Goal: Task Accomplishment & Management: Use online tool/utility

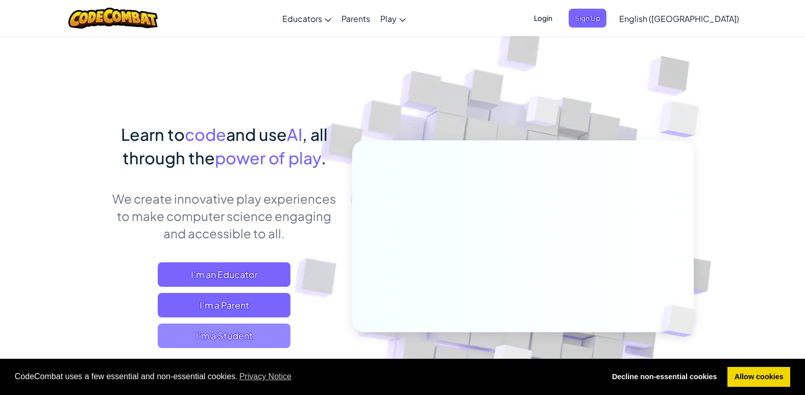
click at [165, 342] on span "I'm a Student" at bounding box center [224, 336] width 133 height 24
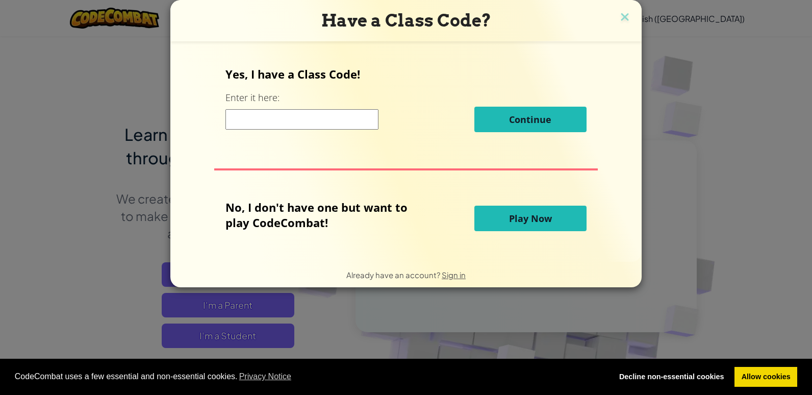
click at [261, 127] on input at bounding box center [302, 119] width 153 height 20
type input "DishEggBurn"
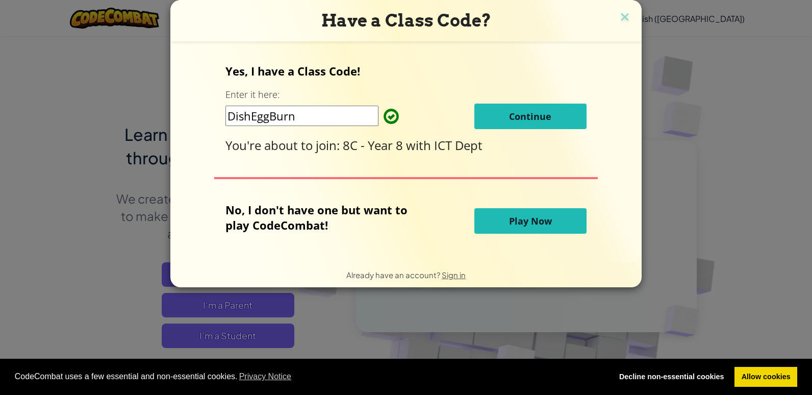
click button "Continue" at bounding box center [531, 117] width 112 height 26
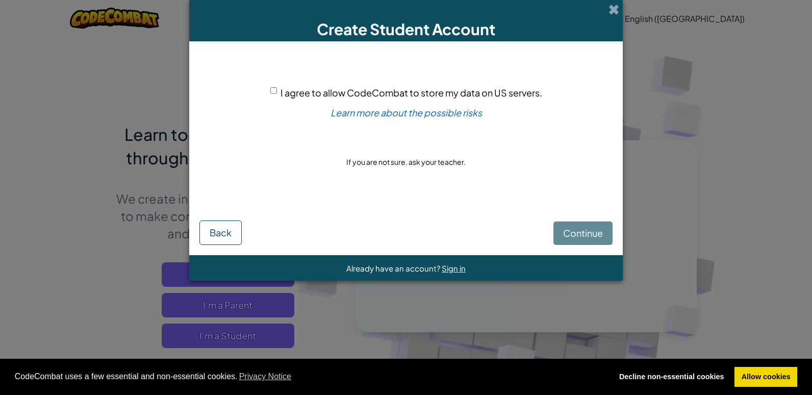
click at [275, 86] on div "I agree to allow CodeCombat to store my data on US servers." at bounding box center [406, 92] width 272 height 15
click at [270, 86] on div "I agree to allow CodeCombat to store my data on US servers." at bounding box center [406, 92] width 272 height 15
click at [272, 82] on div "I agree to allow CodeCombat to store my data on US servers. Learn more about th…" at bounding box center [406, 127] width 413 height 151
click at [269, 87] on div "I agree to allow CodeCombat to store my data on US servers. Learn more about th…" at bounding box center [406, 127] width 413 height 151
click at [275, 87] on input "I agree to allow CodeCombat to store my data on US servers." at bounding box center [273, 90] width 7 height 7
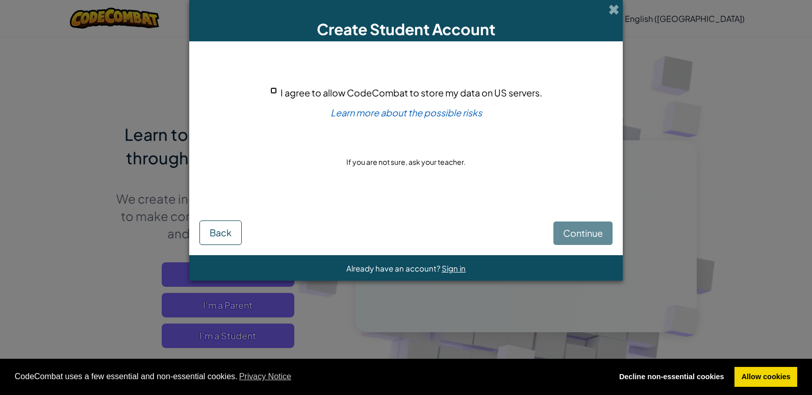
checkbox input "true"
click at [554, 224] on button "Continue" at bounding box center [583, 232] width 59 height 23
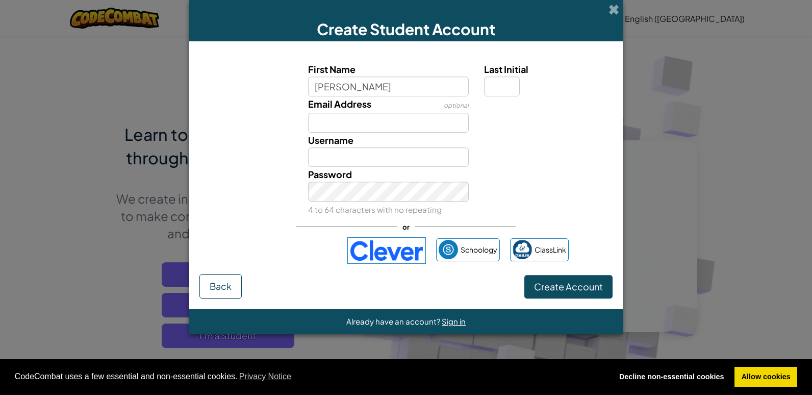
type input "Olivia"
click at [507, 76] on label "Last Initial" at bounding box center [547, 69] width 126 height 15
click at [507, 77] on input "Last Initial" at bounding box center [502, 87] width 36 height 20
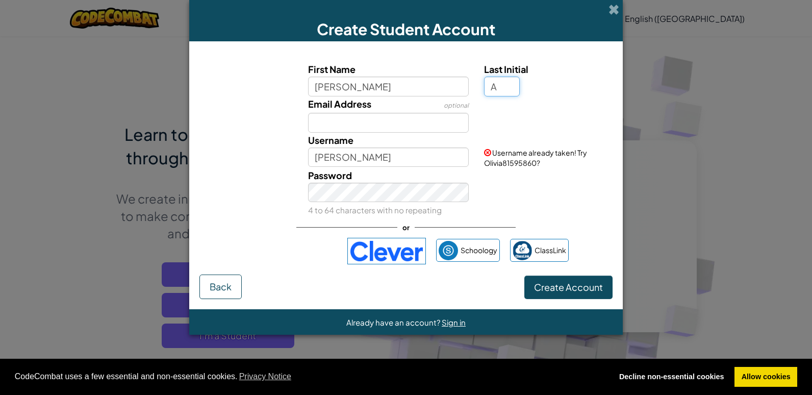
type input "A"
type input "OliviaA"
click at [413, 128] on input "Email Address" at bounding box center [388, 123] width 161 height 20
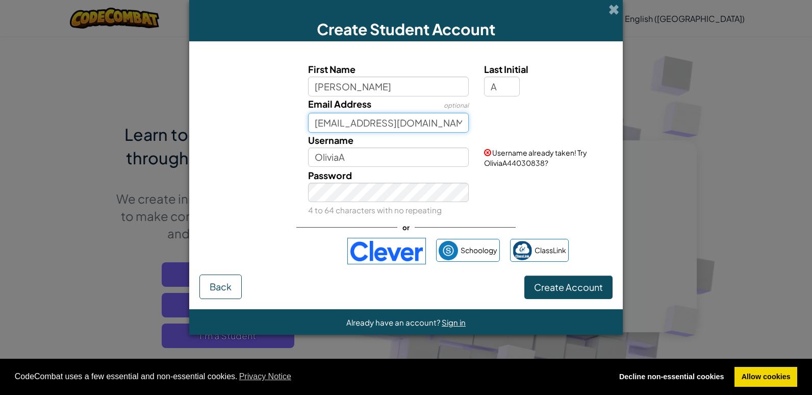
type input "OA9517@brooksbank.tlt.school"
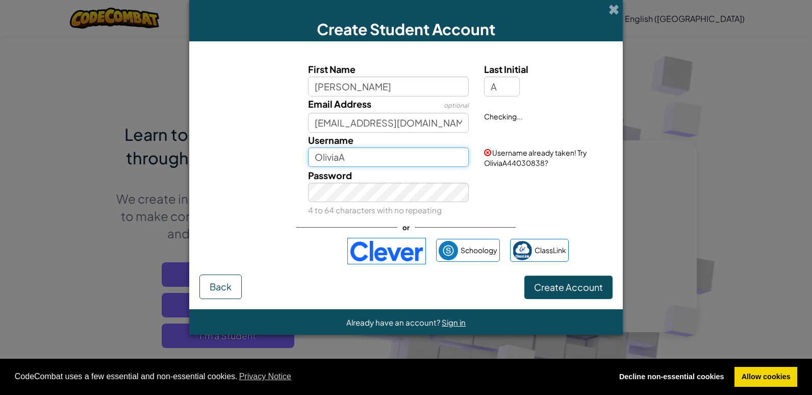
click at [398, 154] on input "OliviaA" at bounding box center [388, 157] width 161 height 20
type input "O"
type input "OA9517"
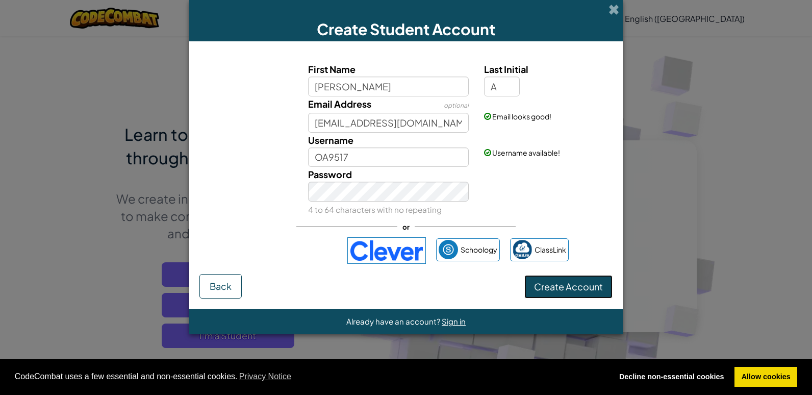
click at [542, 286] on span "Create Account" at bounding box center [568, 287] width 69 height 12
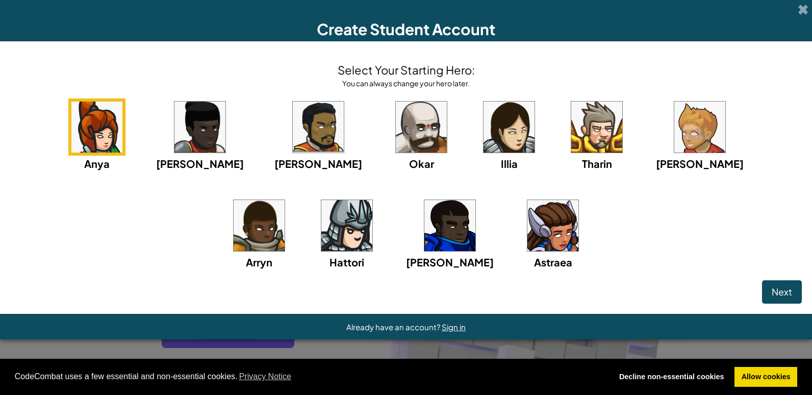
click at [396, 139] on img at bounding box center [421, 127] width 51 height 51
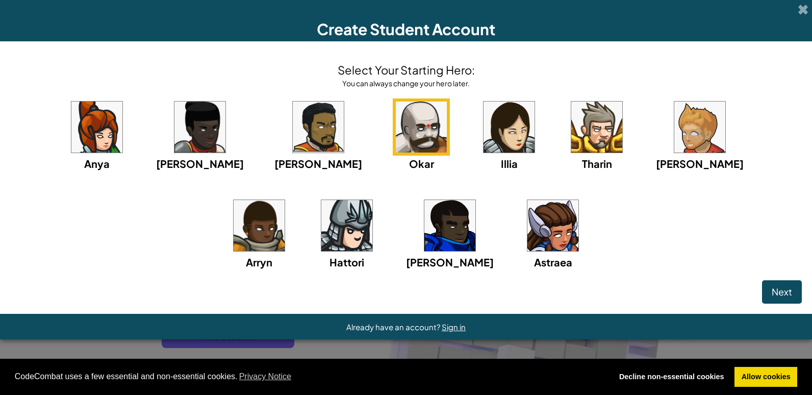
click at [396, 117] on img at bounding box center [421, 127] width 51 height 51
click at [396, 131] on img at bounding box center [421, 127] width 51 height 51
click at [762, 282] on div "Next" at bounding box center [406, 291] width 792 height 23
click at [767, 285] on button "Next" at bounding box center [782, 291] width 40 height 23
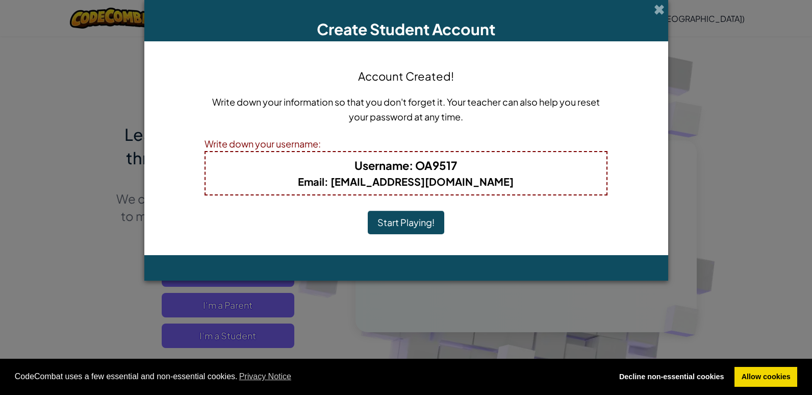
click at [426, 217] on button "Start Playing!" at bounding box center [406, 222] width 77 height 23
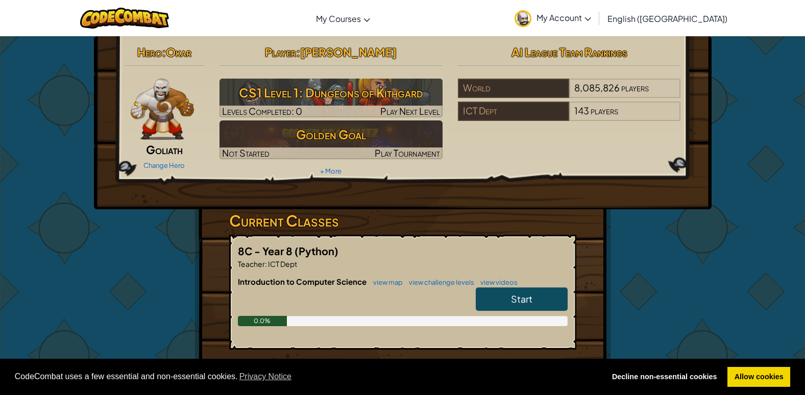
click at [514, 302] on span "Start" at bounding box center [521, 299] width 21 height 12
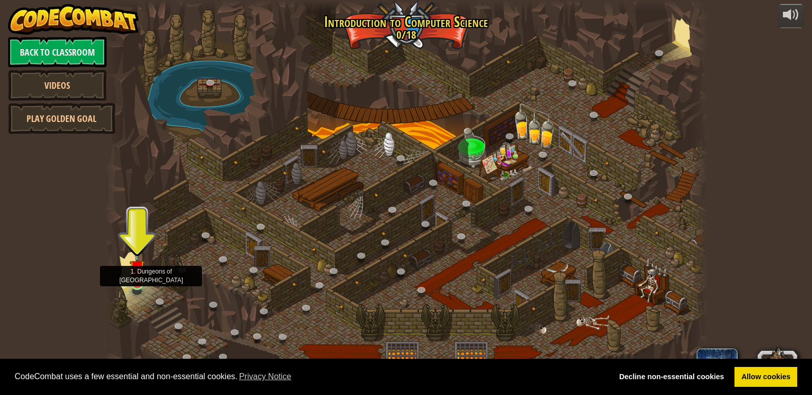
click at [138, 274] on img at bounding box center [137, 267] width 15 height 35
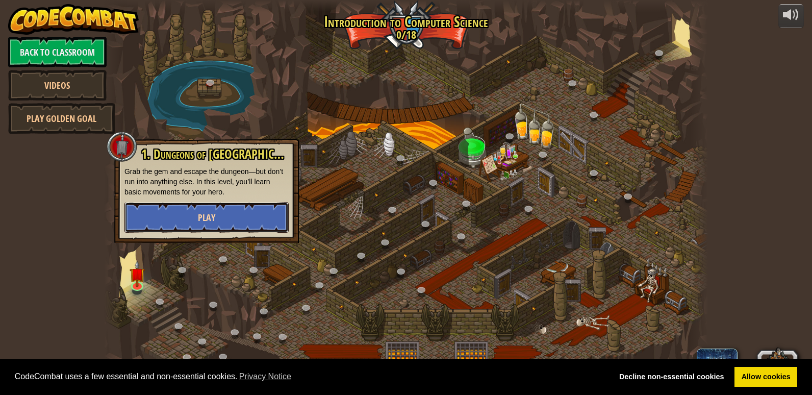
click at [141, 213] on button "Play" at bounding box center [207, 217] width 164 height 31
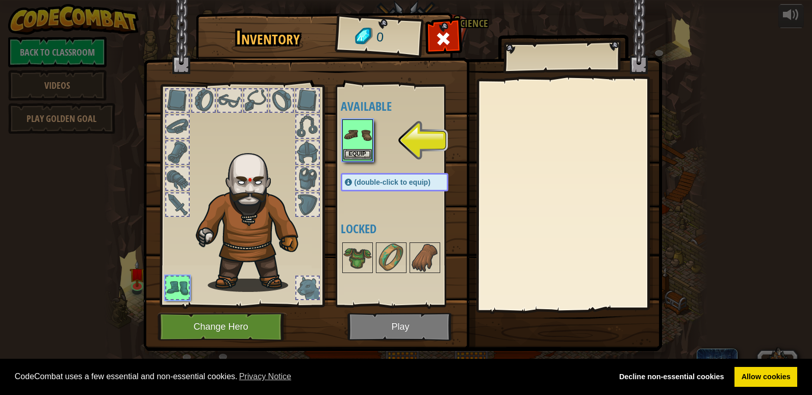
click at [363, 136] on img at bounding box center [357, 134] width 29 height 29
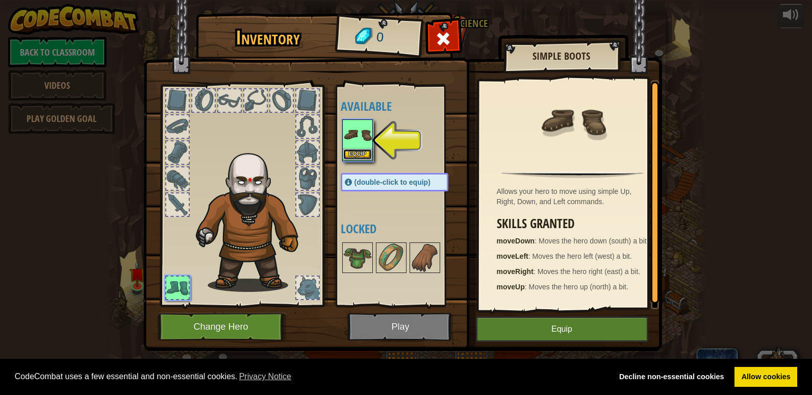
click at [356, 149] on button "Equip" at bounding box center [357, 154] width 29 height 11
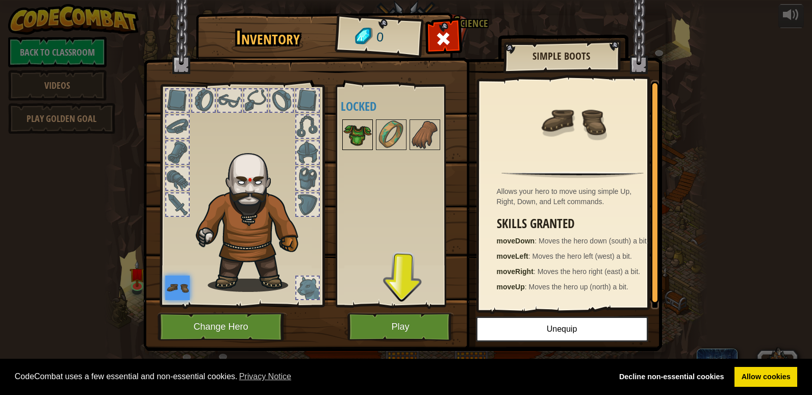
click at [345, 131] on img at bounding box center [357, 134] width 29 height 29
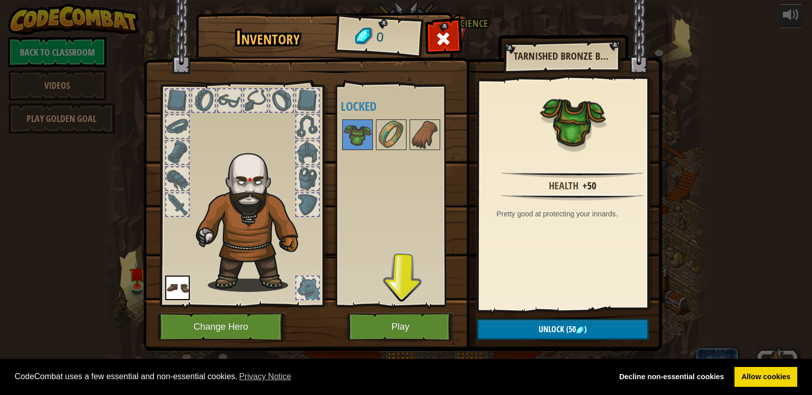
click at [533, 318] on div "Inventory 0 Available Equip (double-click to equip) Locked Tarnished Bronze Bre…" at bounding box center [406, 183] width 519 height 337
click at [378, 319] on button "Play" at bounding box center [401, 327] width 107 height 28
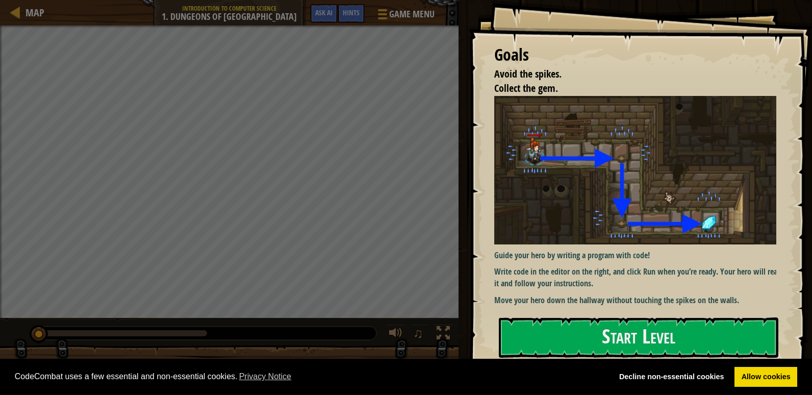
click at [533, 305] on div "Guide your hero by writing a program with code! Write code in the editor on the…" at bounding box center [640, 201] width 290 height 211
click at [516, 344] on button "Start Level" at bounding box center [639, 337] width 280 height 40
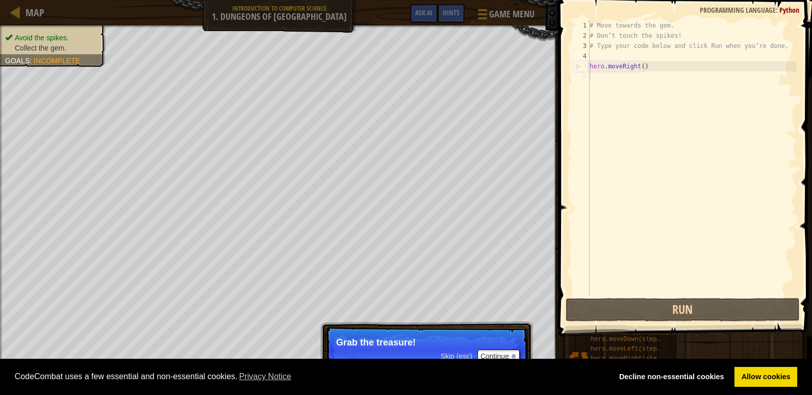
click at [407, 298] on div "Avoid the spikes. Collect the gem. Goals : Incomplete ♫ Okar 11 x: 7 y: 18 x: 1…" at bounding box center [406, 211] width 812 height 370
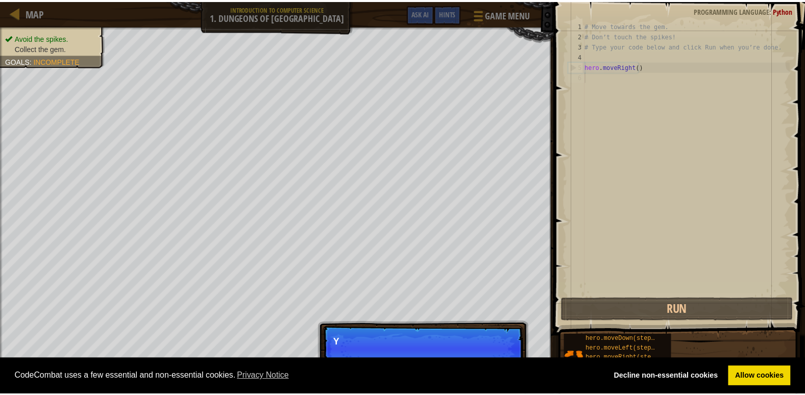
scroll to position [5, 0]
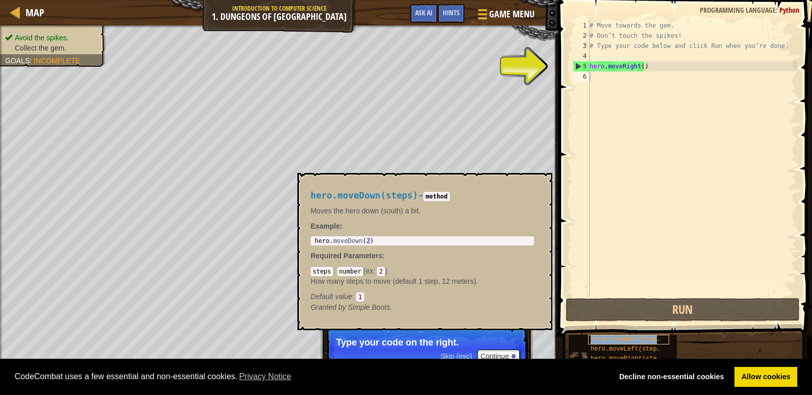
click at [625, 340] on span "hero.moveDown(steps)" at bounding box center [627, 339] width 73 height 7
click at [614, 85] on div "# Move towards the gem. # Don’t touch the spikes! # Type your code below and cl…" at bounding box center [692, 168] width 209 height 296
type textarea "H"
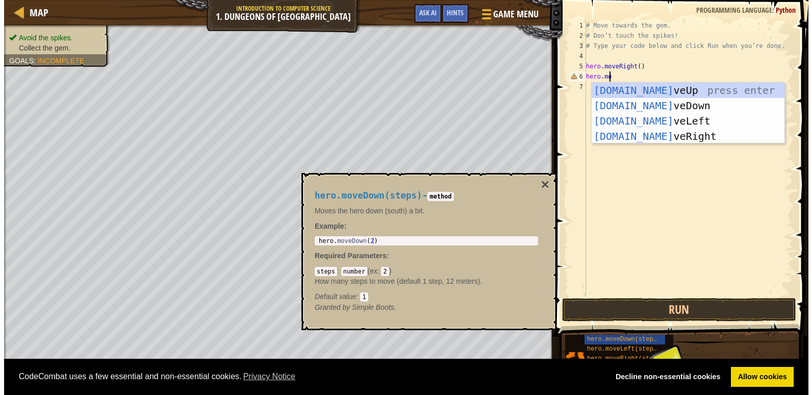
scroll to position [5, 2]
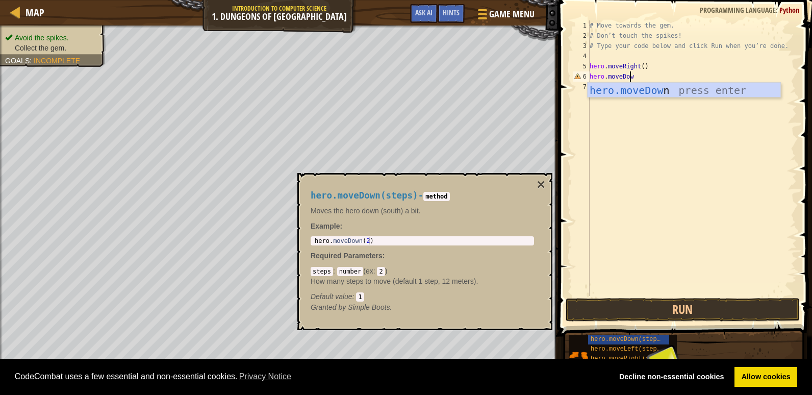
type textarea "hero.moveDown"
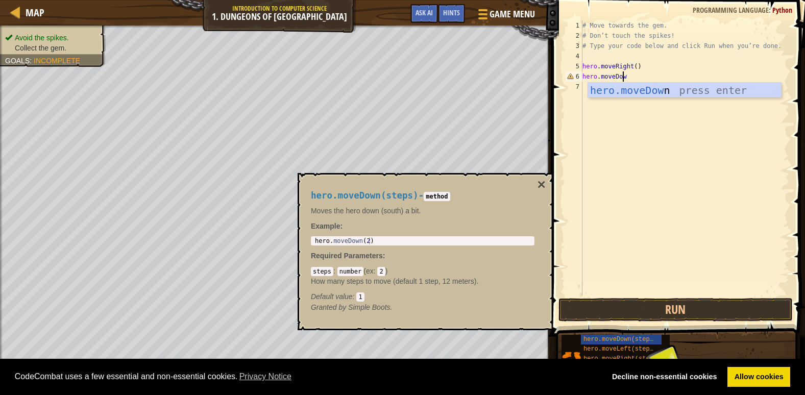
scroll to position [5, 3]
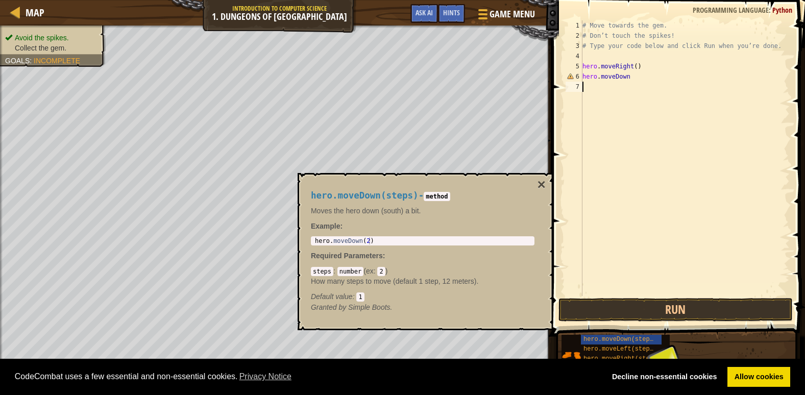
click at [604, 112] on div "# Move towards the gem. # Don’t touch the spikes! # Type your code below and cl…" at bounding box center [684, 168] width 209 height 296
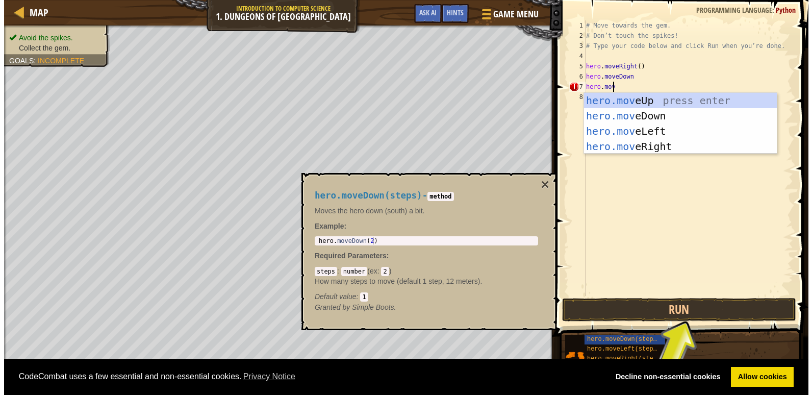
scroll to position [5, 2]
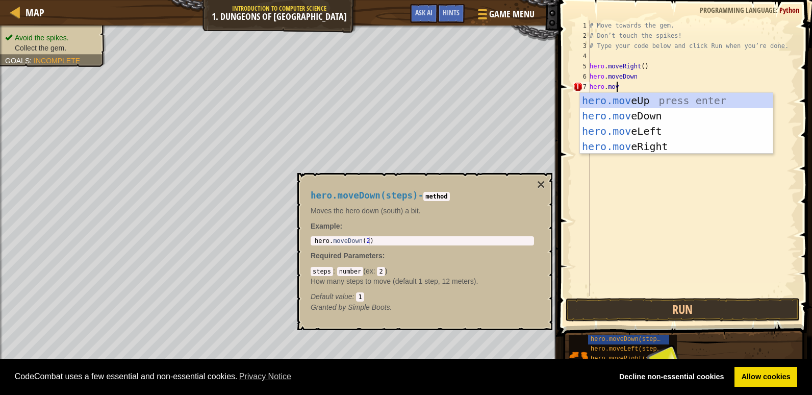
type textarea "hero.move"
click at [639, 141] on div "hero.move Up press enter hero.move Down press enter hero.move Left press enter …" at bounding box center [676, 139] width 193 height 92
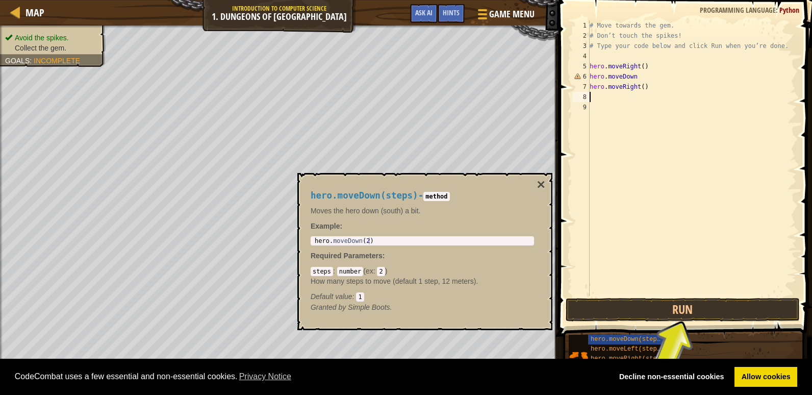
scroll to position [5, 0]
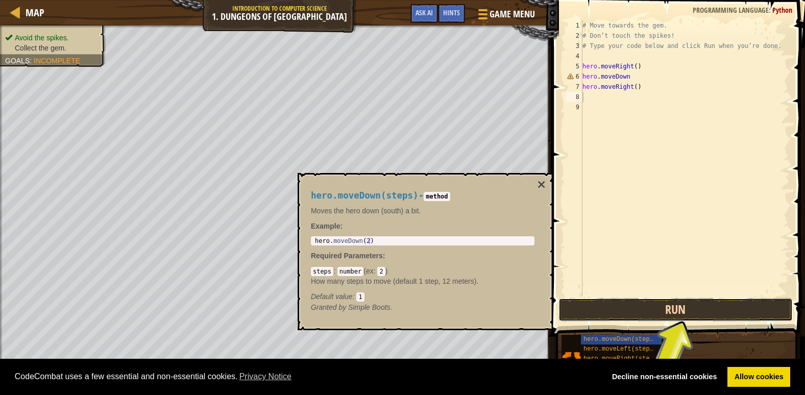
click at [610, 309] on button "Run" at bounding box center [675, 309] width 234 height 23
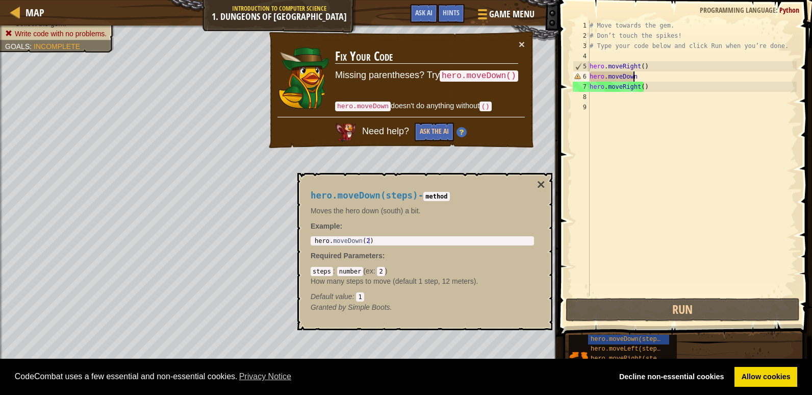
click at [644, 79] on div "# Move towards the gem. # Don’t touch the spikes! # Type your code below and cl…" at bounding box center [692, 168] width 209 height 296
click at [644, 75] on div "# Move towards the gem. # Don’t touch the spikes! # Type your code below and cl…" at bounding box center [692, 168] width 209 height 296
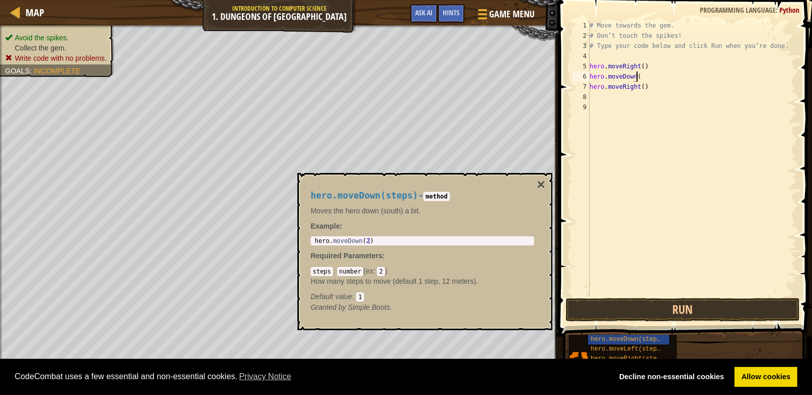
type textarea "hero.moveDown()"
click at [586, 309] on div "hero.moveDown() 1 2 3 4 5 6 7 8 9 # Move towards the gem. # Don’t touch the spi…" at bounding box center [684, 188] width 257 height 366
click at [585, 314] on button "Run" at bounding box center [683, 309] width 234 height 23
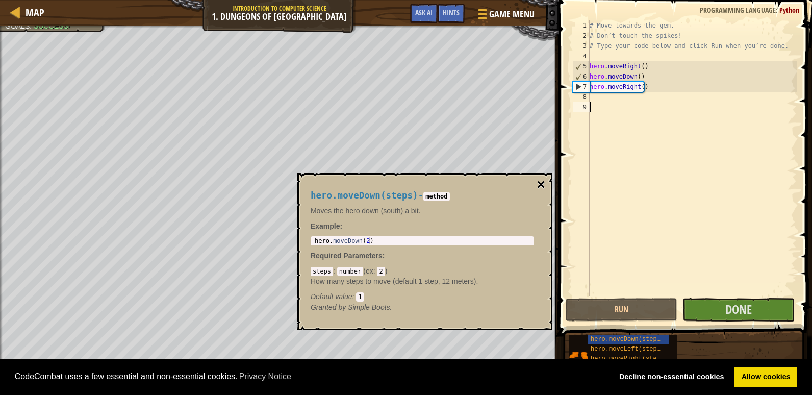
click at [539, 178] on button "×" at bounding box center [541, 185] width 8 height 14
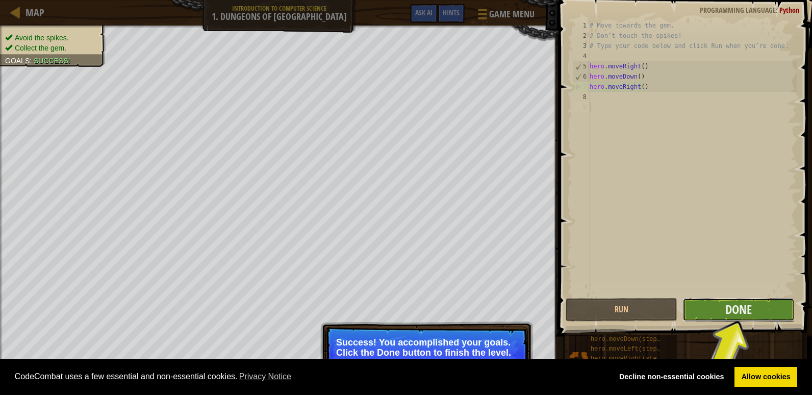
click at [762, 309] on button "Done" at bounding box center [739, 309] width 112 height 23
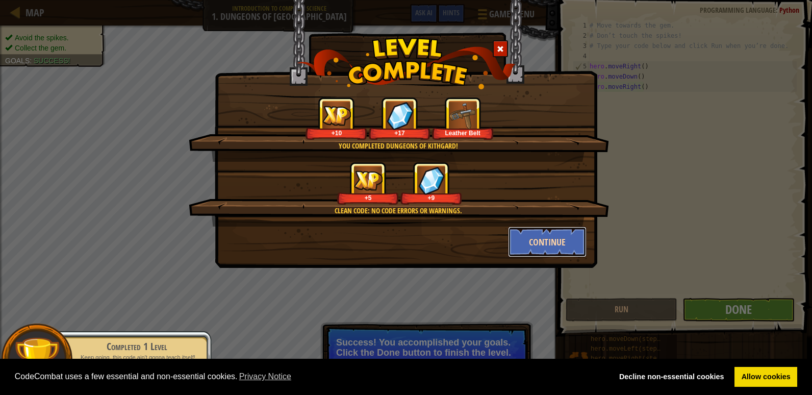
click at [510, 239] on button "Continue" at bounding box center [547, 242] width 79 height 31
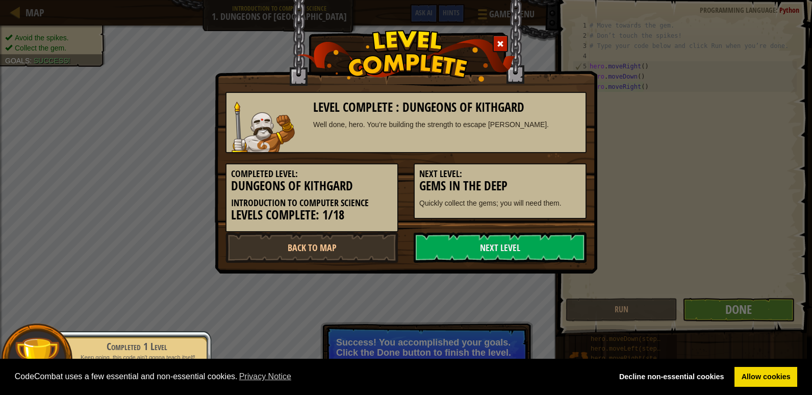
click at [525, 232] on div "Level Complete : Dungeons of Kithgard Well done, hero. You’re building the stre…" at bounding box center [406, 172] width 361 height 181
drag, startPoint x: 535, startPoint y: 227, endPoint x: 532, endPoint y: 236, distance: 9.5
click at [532, 236] on div "Level Complete : Dungeons of Kithgard Well done, hero. You’re building the stre…" at bounding box center [406, 172] width 361 height 181
click at [723, 218] on div "Level Complete : Dungeons of Kithgard Well done, hero. You’re building the stre…" at bounding box center [406, 197] width 812 height 395
click at [557, 259] on link "Next Level" at bounding box center [500, 247] width 173 height 31
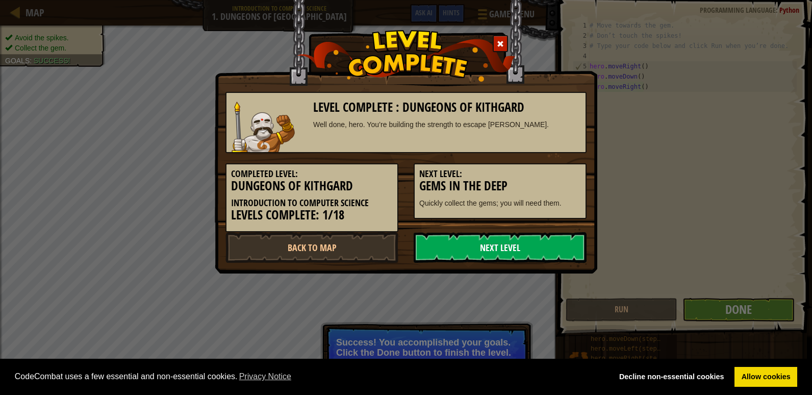
click at [557, 259] on link "Next Level" at bounding box center [500, 247] width 173 height 31
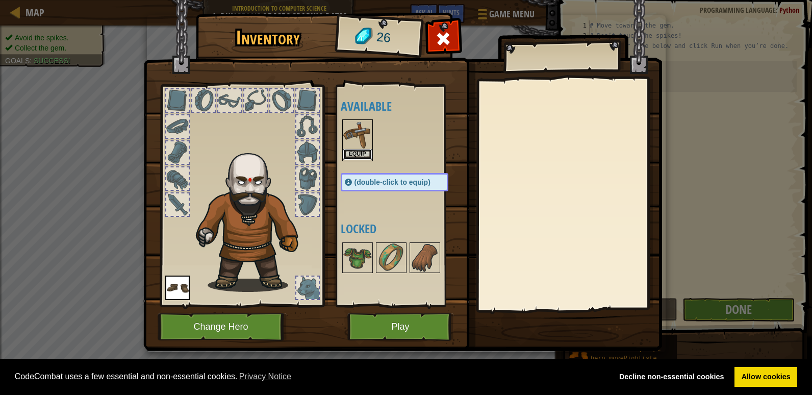
click at [354, 151] on button "Equip" at bounding box center [357, 154] width 29 height 11
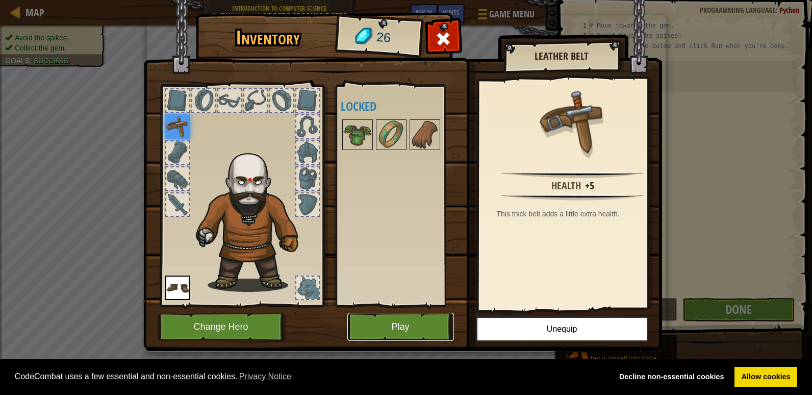
click at [433, 336] on button "Play" at bounding box center [401, 327] width 107 height 28
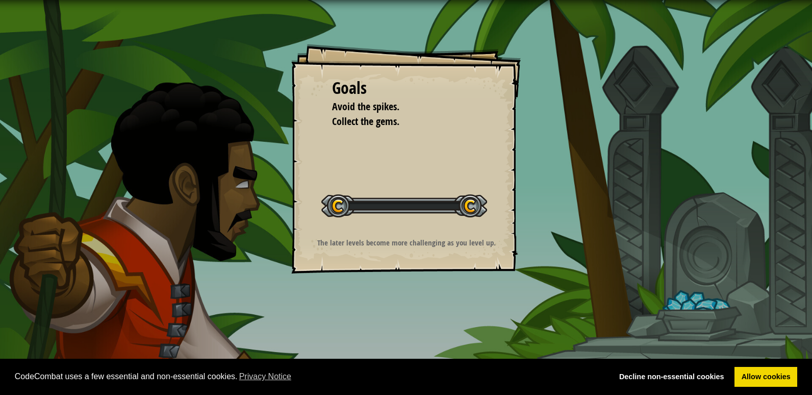
click at [437, 324] on div "Goals Avoid the spikes. Collect the gems. Start Level Error loading from server…" at bounding box center [406, 197] width 812 height 395
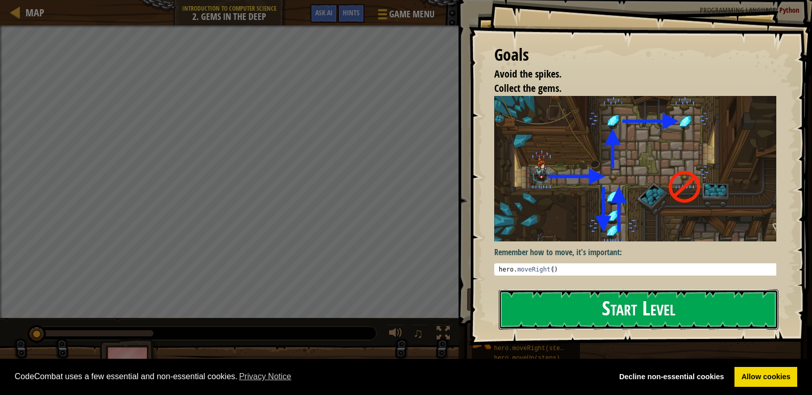
click at [543, 289] on button "Start Level" at bounding box center [639, 309] width 280 height 40
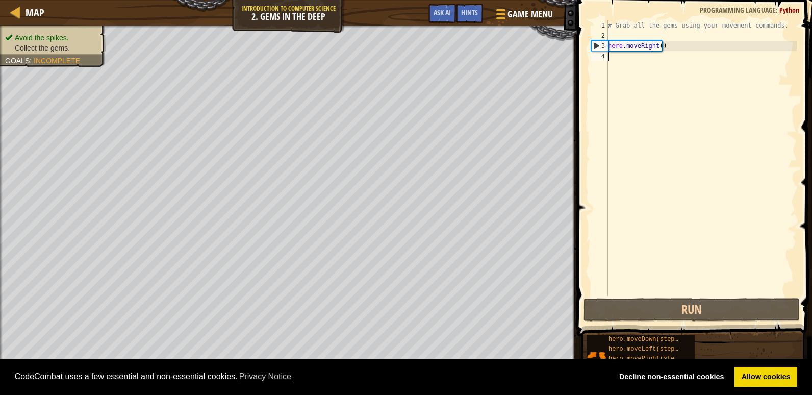
click at [639, 68] on div "# Grab all the gems using your movement commands. hero . moveRight ( )" at bounding box center [701, 168] width 191 height 296
click at [630, 59] on div "# Grab all the gems using your movement commands. hero . moveRight ( )" at bounding box center [701, 168] width 191 height 296
drag, startPoint x: 627, startPoint y: 59, endPoint x: 591, endPoint y: 57, distance: 36.3
click at [618, 59] on div "# Grab all the gems using your movement commands. hero . moveRight ( )" at bounding box center [701, 168] width 191 height 296
click at [591, 57] on div "1 2 3 4 # Grab all the gems using your movement commands. hero . moveRight ( ) …" at bounding box center [693, 158] width 208 height 276
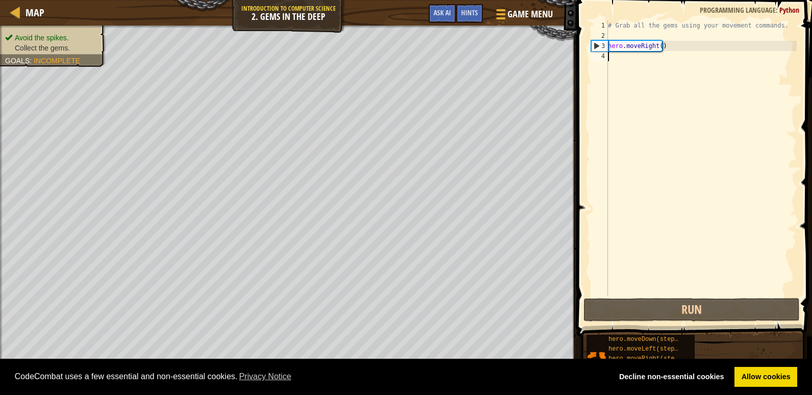
type textarea "h"
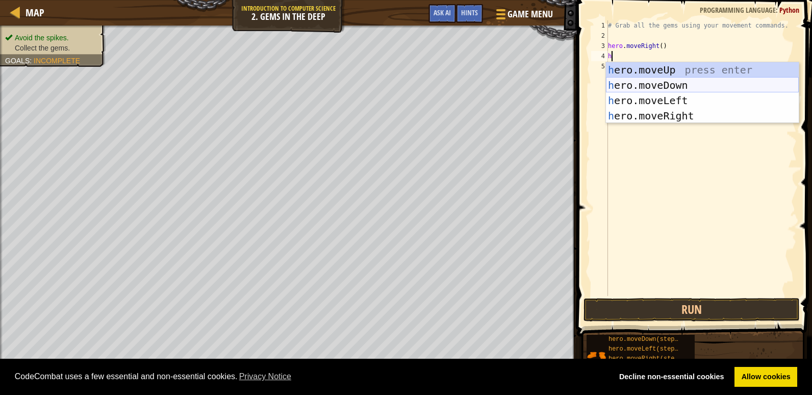
click at [621, 85] on div "h ero.moveUp press enter h ero.moveDown press enter h ero.moveLeft press enter …" at bounding box center [702, 108] width 193 height 92
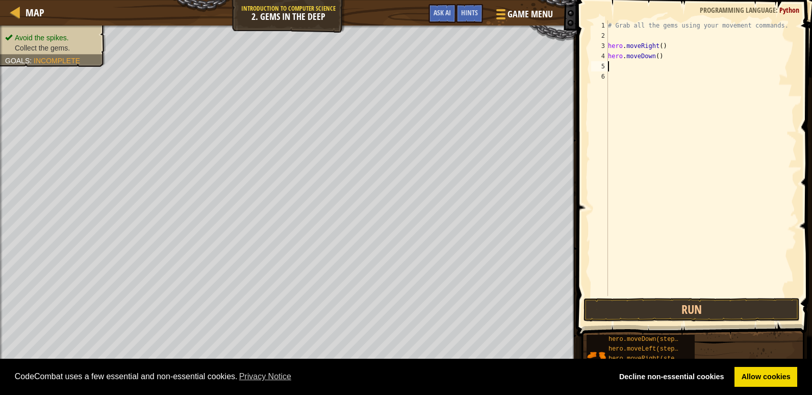
type textarea "h"
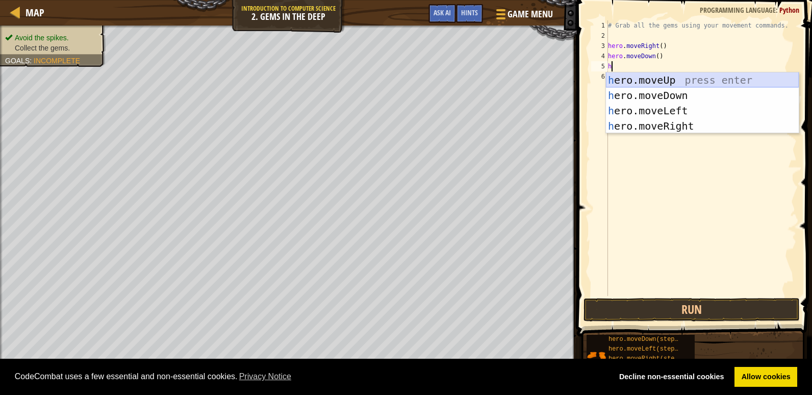
click at [629, 77] on div "h ero.moveUp press enter h ero.moveDown press enter h ero.moveLeft press enter …" at bounding box center [702, 118] width 193 height 92
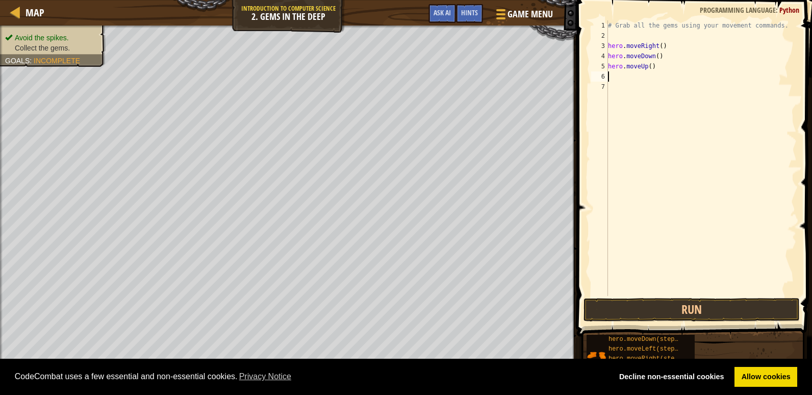
type textarea "h"
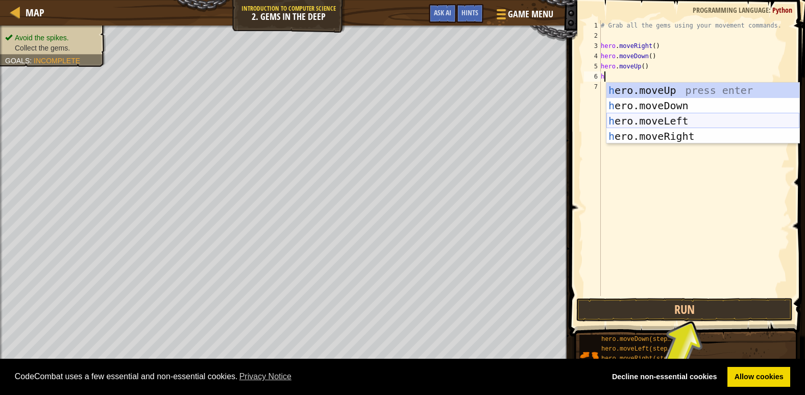
click at [641, 115] on div "h ero.moveUp press enter h ero.moveDown press enter h ero.moveLeft press enter …" at bounding box center [702, 129] width 193 height 92
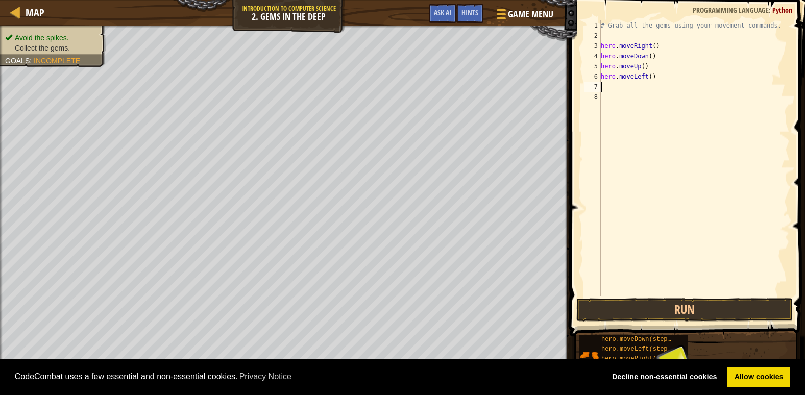
type textarea "h"
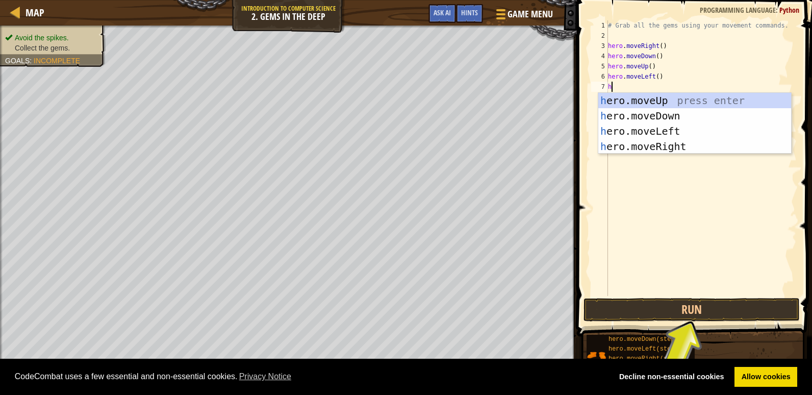
click at [625, 102] on div "h ero.moveUp press enter h ero.moveDown press enter h ero.moveLeft press enter …" at bounding box center [695, 139] width 193 height 92
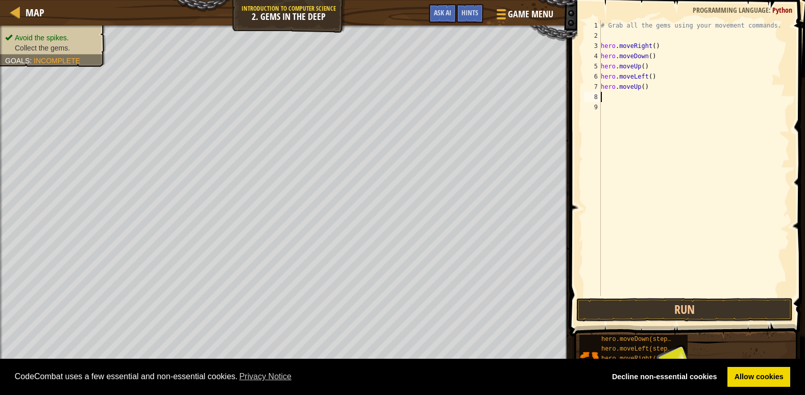
click at [635, 79] on div "# Grab all the gems using your movement commands. hero . moveRight ( ) hero . m…" at bounding box center [694, 168] width 191 height 296
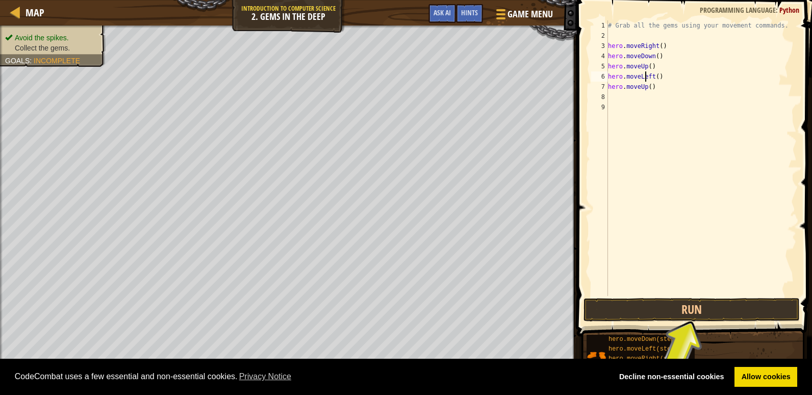
click at [638, 77] on div "# Grab all the gems using your movement commands. hero . moveRight ( ) hero . m…" at bounding box center [701, 168] width 191 height 296
click at [659, 76] on div "# Grab all the gems using your movement commands. hero . moveRight ( ) hero . m…" at bounding box center [701, 168] width 191 height 296
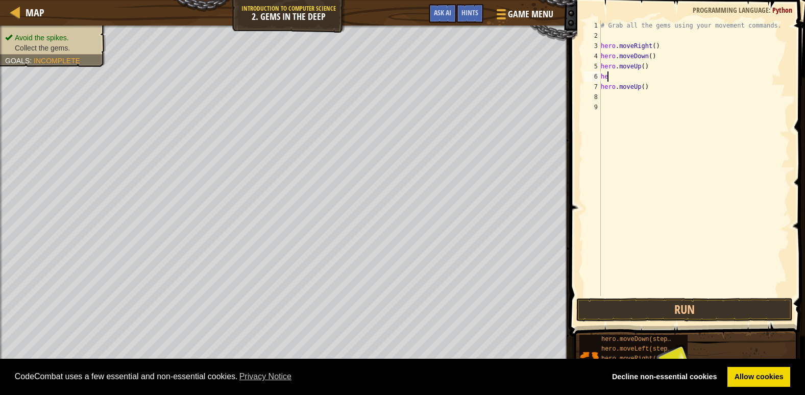
type textarea "h"
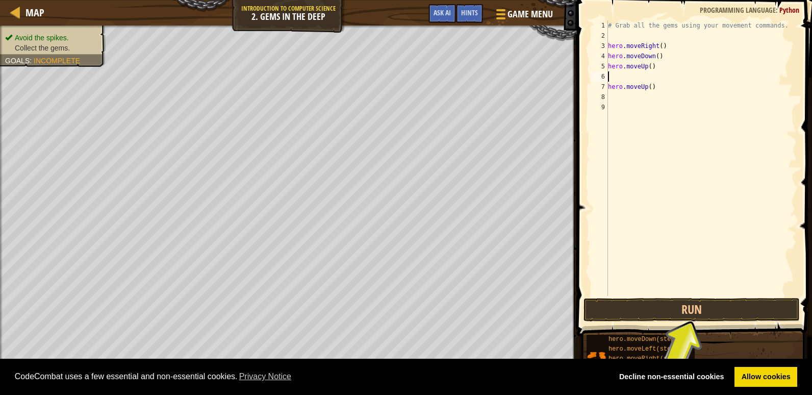
type textarea "h"
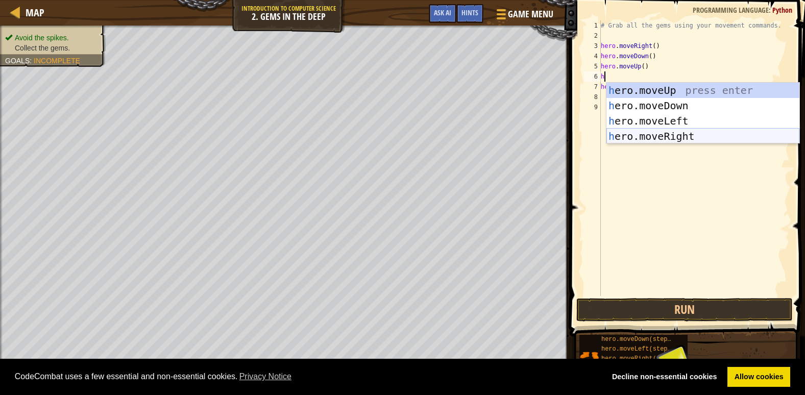
click at [641, 137] on div "h ero.moveUp press enter h ero.moveDown press enter h ero.moveLeft press enter …" at bounding box center [702, 129] width 193 height 92
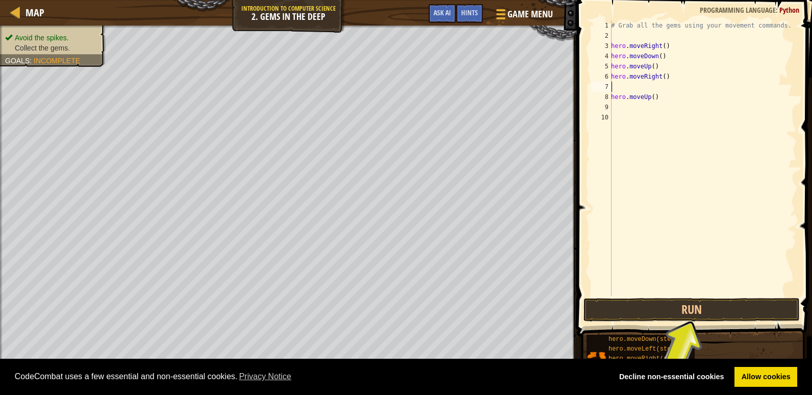
click at [610, 86] on div "1 2 3 4 5 6 7 8 9 10 # Grab all the gems using your movement commands. hero . m…" at bounding box center [693, 158] width 208 height 276
click at [647, 96] on div "# Grab all the gems using your movement commands. hero . moveRight ( ) hero . m…" at bounding box center [703, 168] width 188 height 296
type textarea "h"
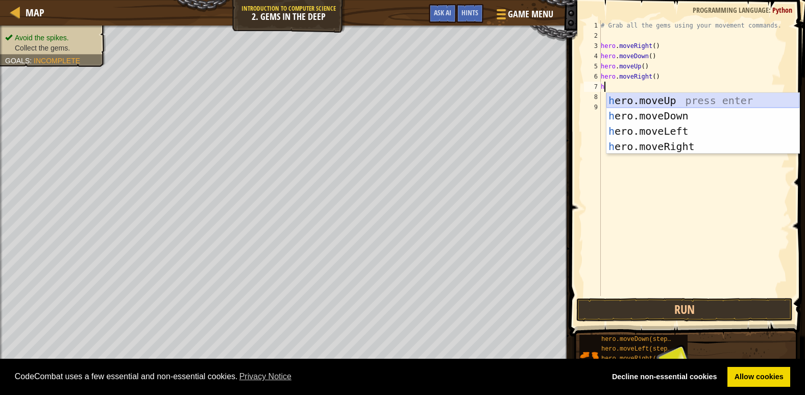
click at [612, 98] on div "h ero.moveUp press enter h ero.moveDown press enter h ero.moveLeft press enter …" at bounding box center [702, 139] width 193 height 92
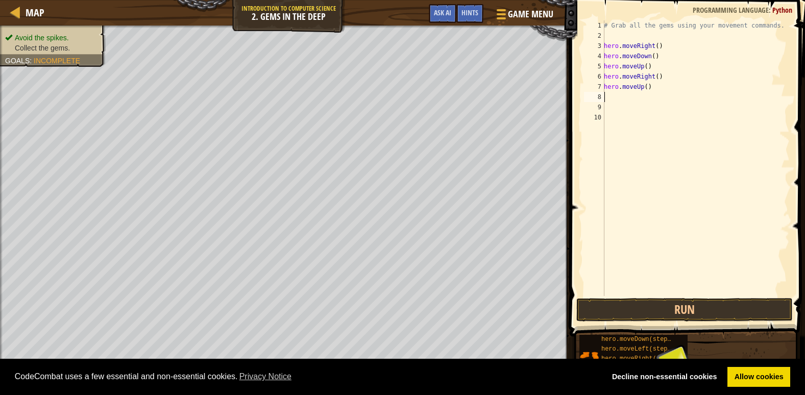
type textarea "h"
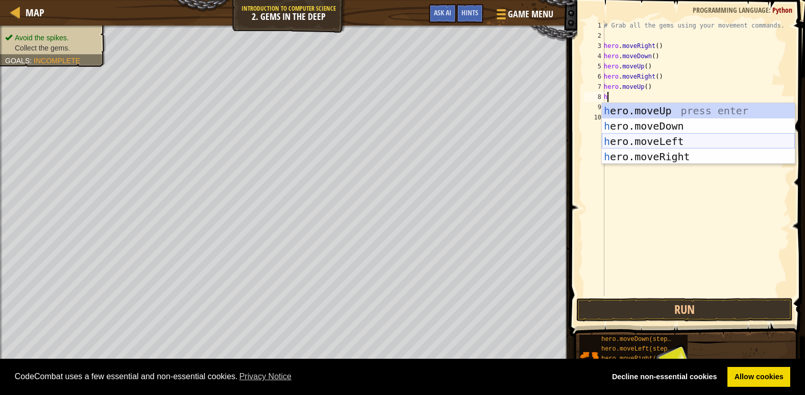
click at [634, 140] on div "h ero.moveUp press enter h ero.moveDown press enter h ero.moveLeft press enter …" at bounding box center [698, 149] width 193 height 92
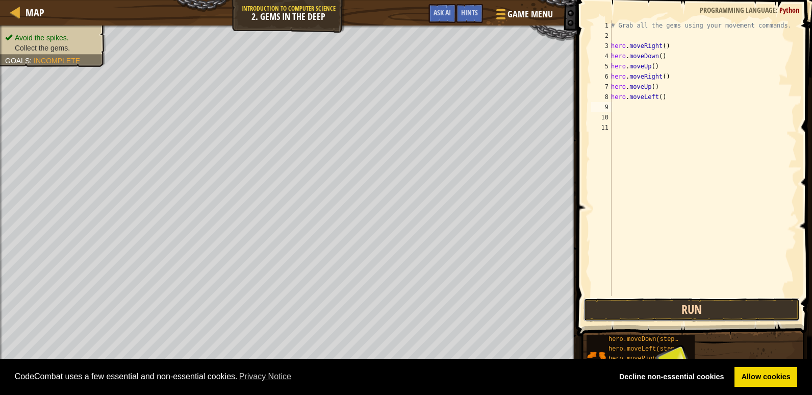
click at [625, 315] on button "Run" at bounding box center [692, 309] width 216 height 23
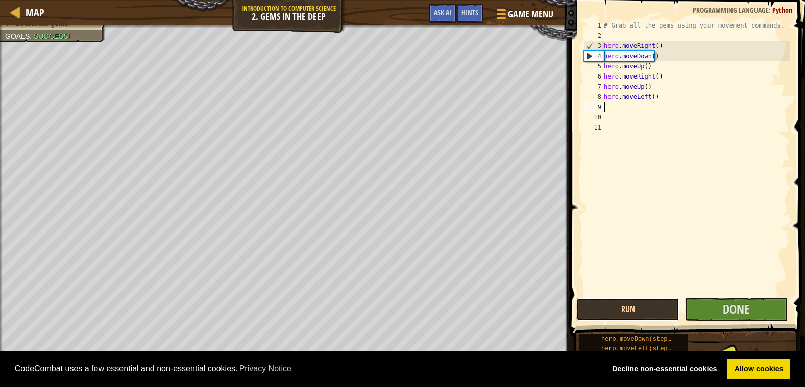
click at [640, 310] on button "Run" at bounding box center [627, 309] width 103 height 23
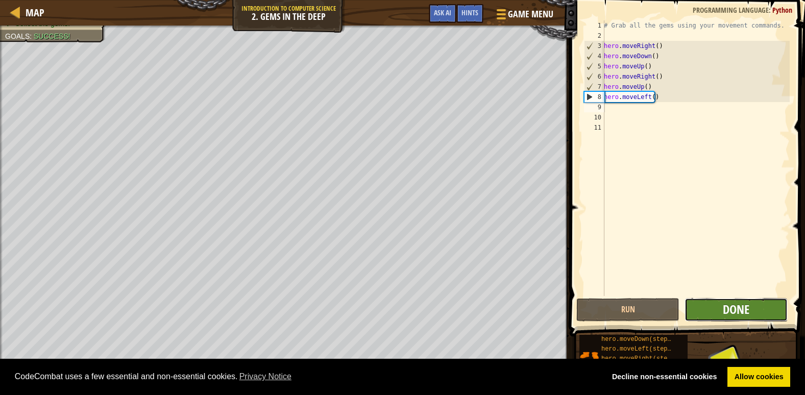
click at [743, 311] on span "Done" at bounding box center [736, 309] width 27 height 16
